Goal: Task Accomplishment & Management: Manage account settings

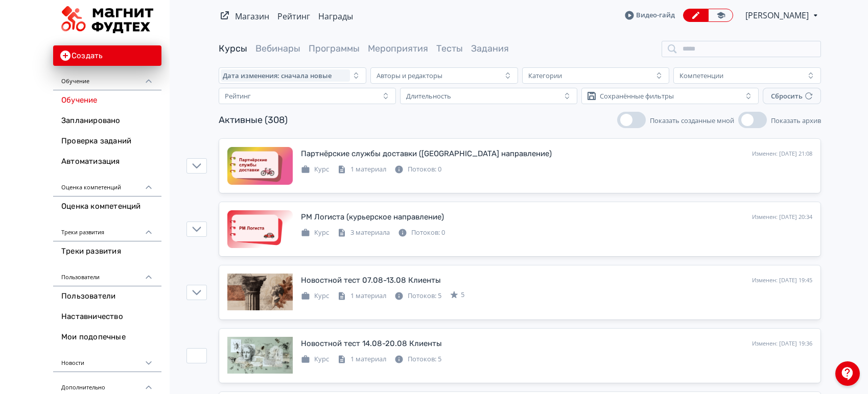
scroll to position [57, 0]
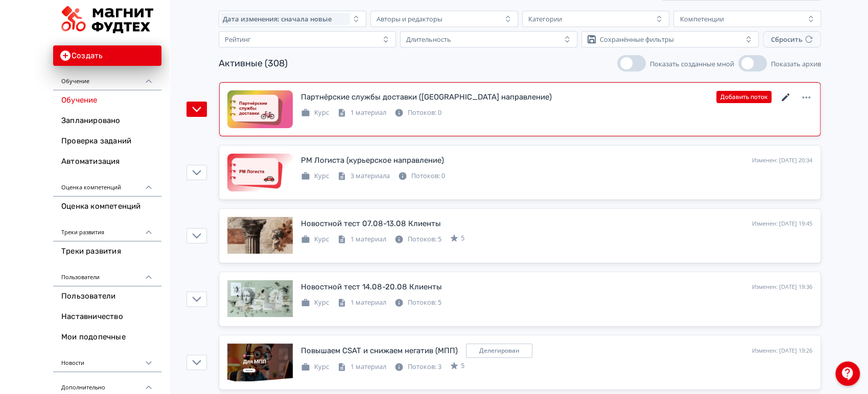
click at [784, 97] on icon at bounding box center [786, 98] width 8 height 8
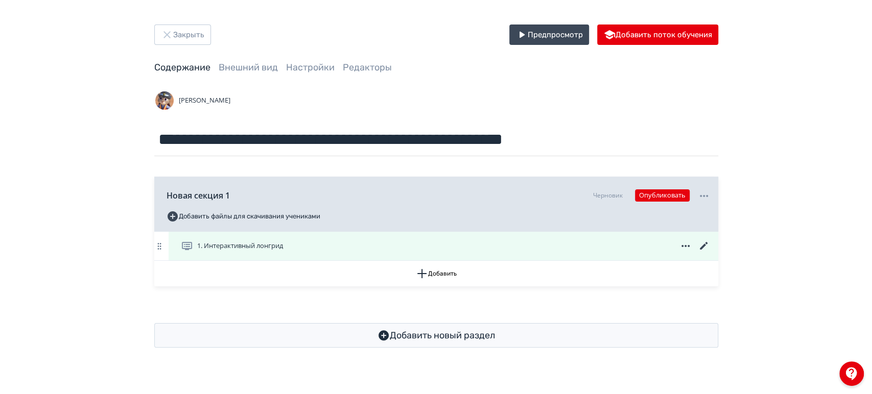
click at [708, 246] on icon at bounding box center [704, 246] width 12 height 12
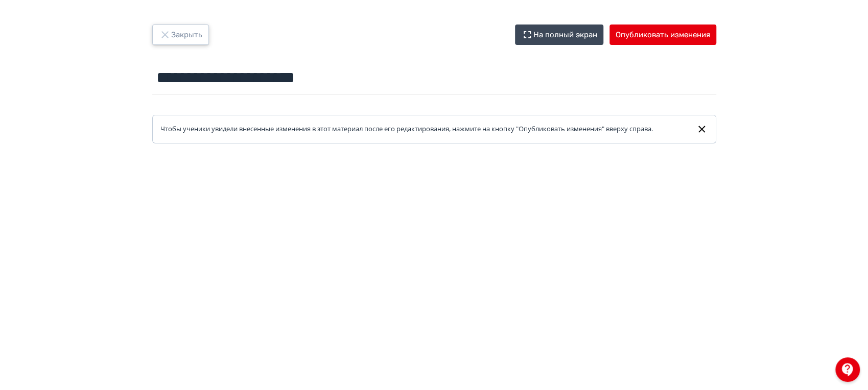
click at [184, 34] on button "Закрыть" at bounding box center [180, 35] width 57 height 20
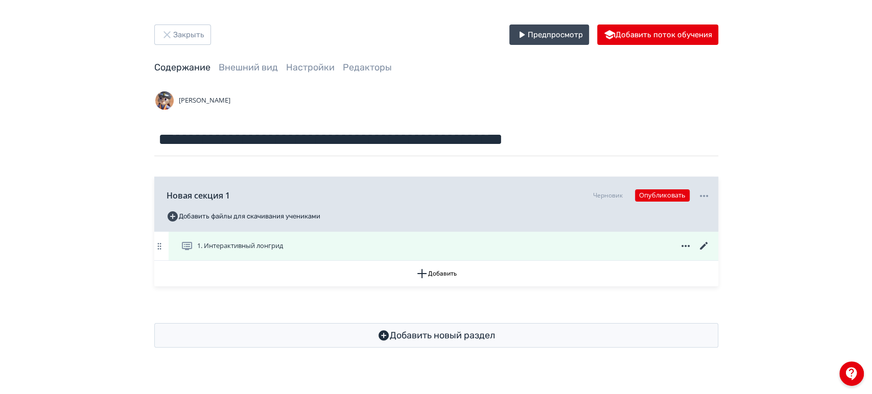
click at [706, 244] on icon at bounding box center [704, 246] width 12 height 12
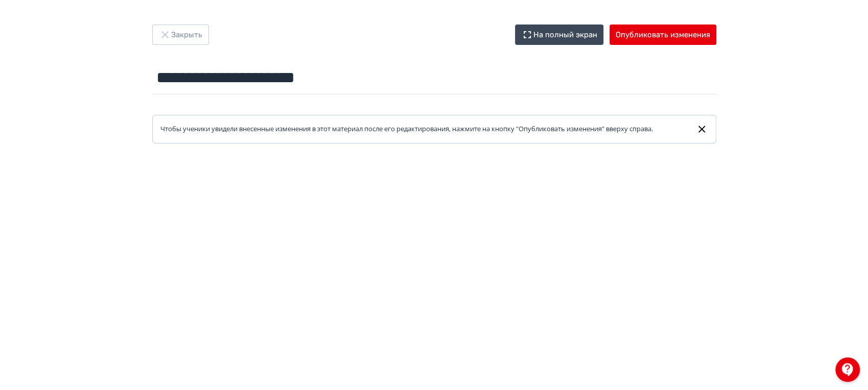
scroll to position [170, 0]
